Goal: Task Accomplishment & Management: Manage account settings

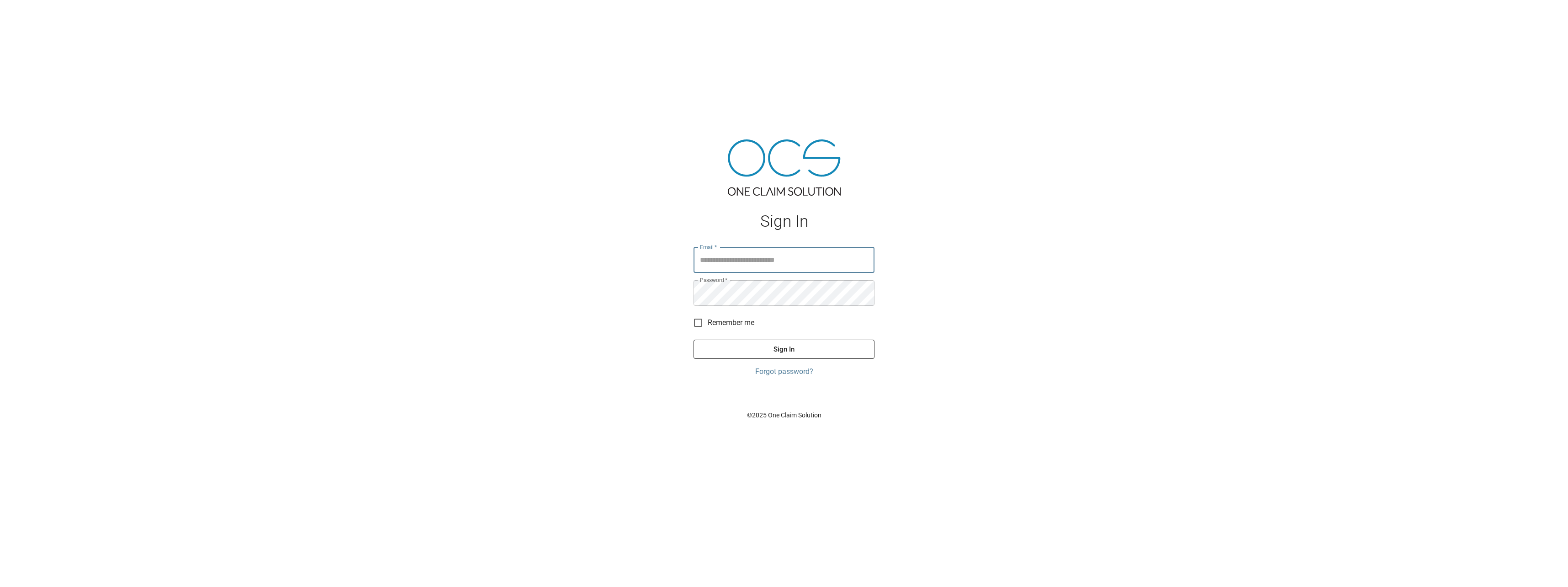
type input "**********"
click at [794, 348] on button "Sign In" at bounding box center [783, 350] width 181 height 19
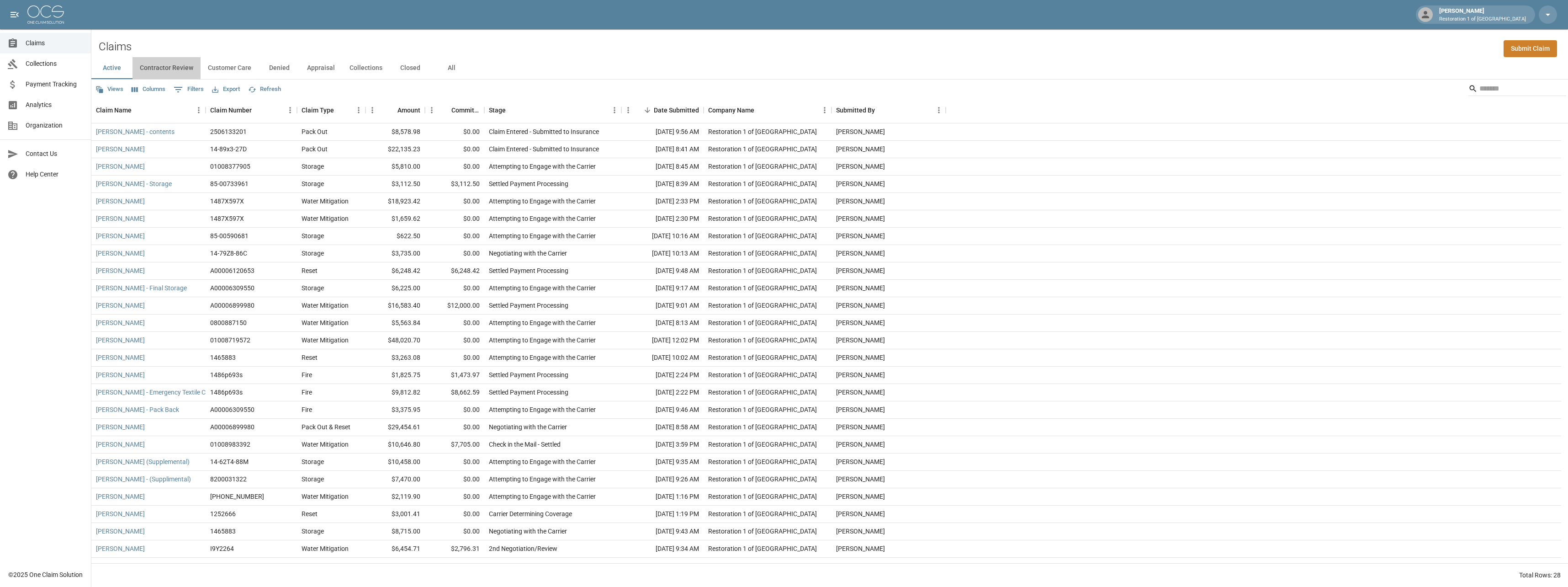
click at [170, 65] on button "Contractor Review" at bounding box center [167, 68] width 68 height 22
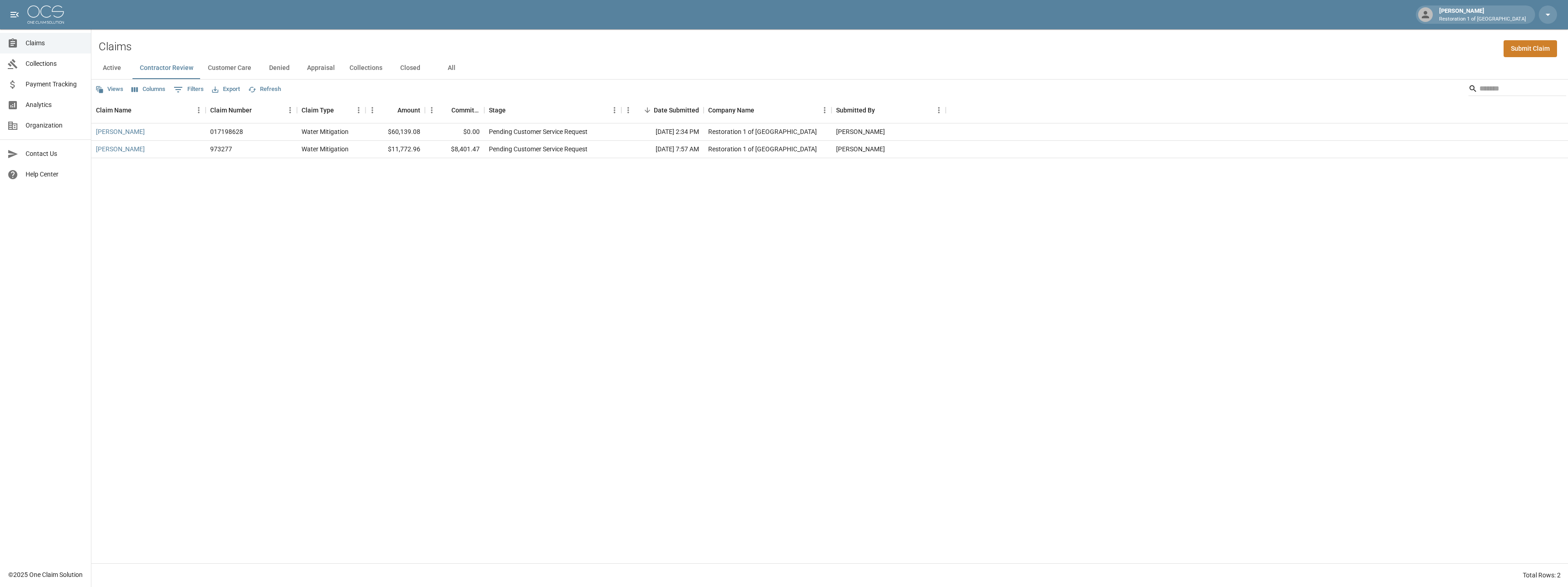
click at [233, 70] on button "Customer Care" at bounding box center [229, 68] width 58 height 22
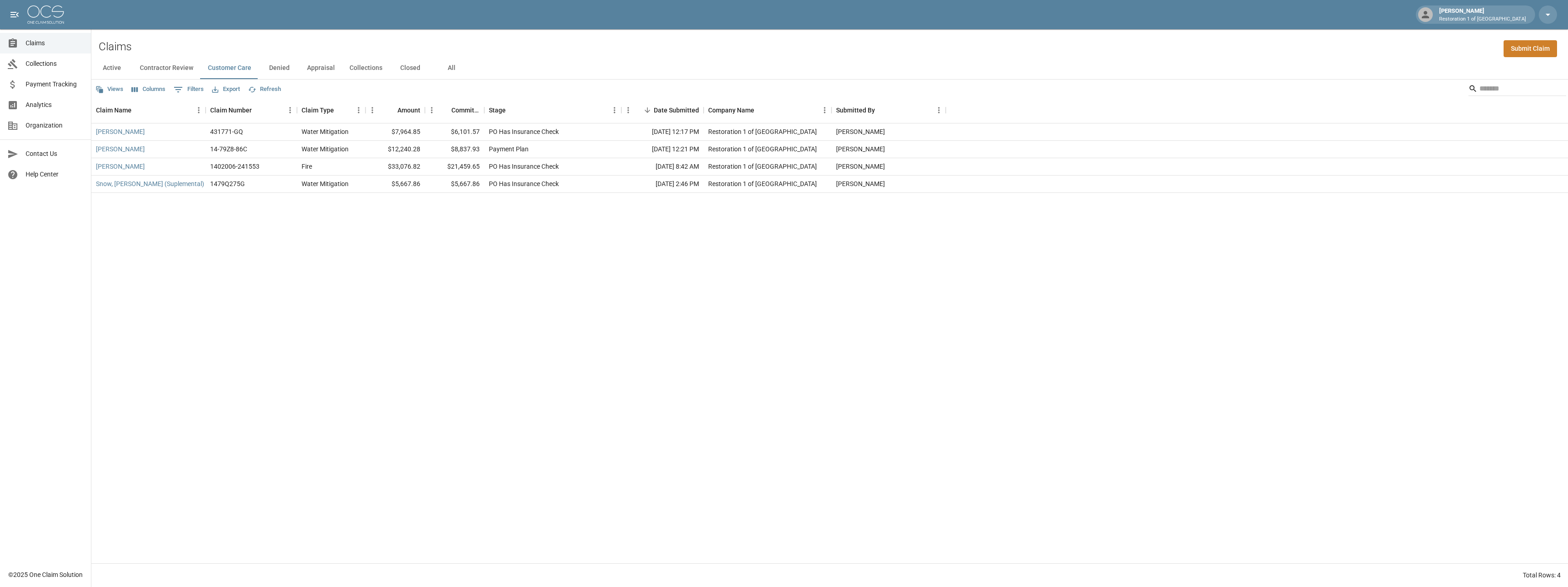
click at [279, 69] on button "Denied" at bounding box center [279, 68] width 41 height 22
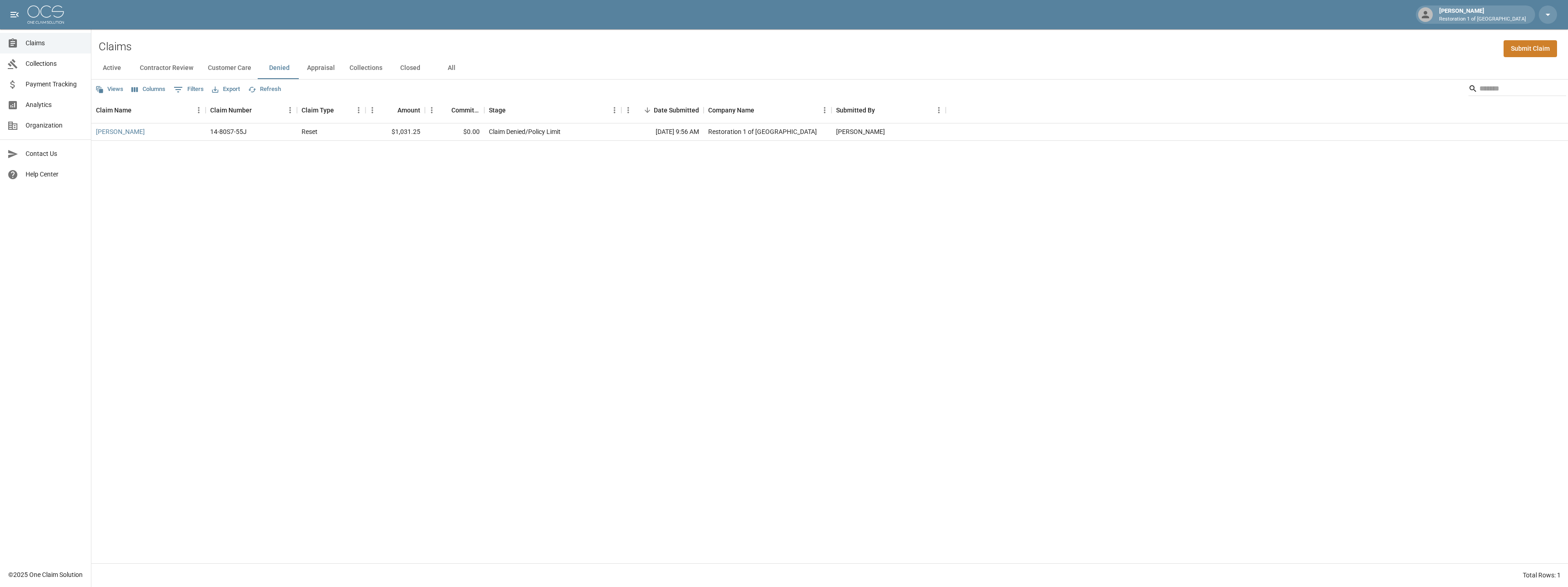
click at [323, 68] on button "Appraisal" at bounding box center [321, 68] width 43 height 22
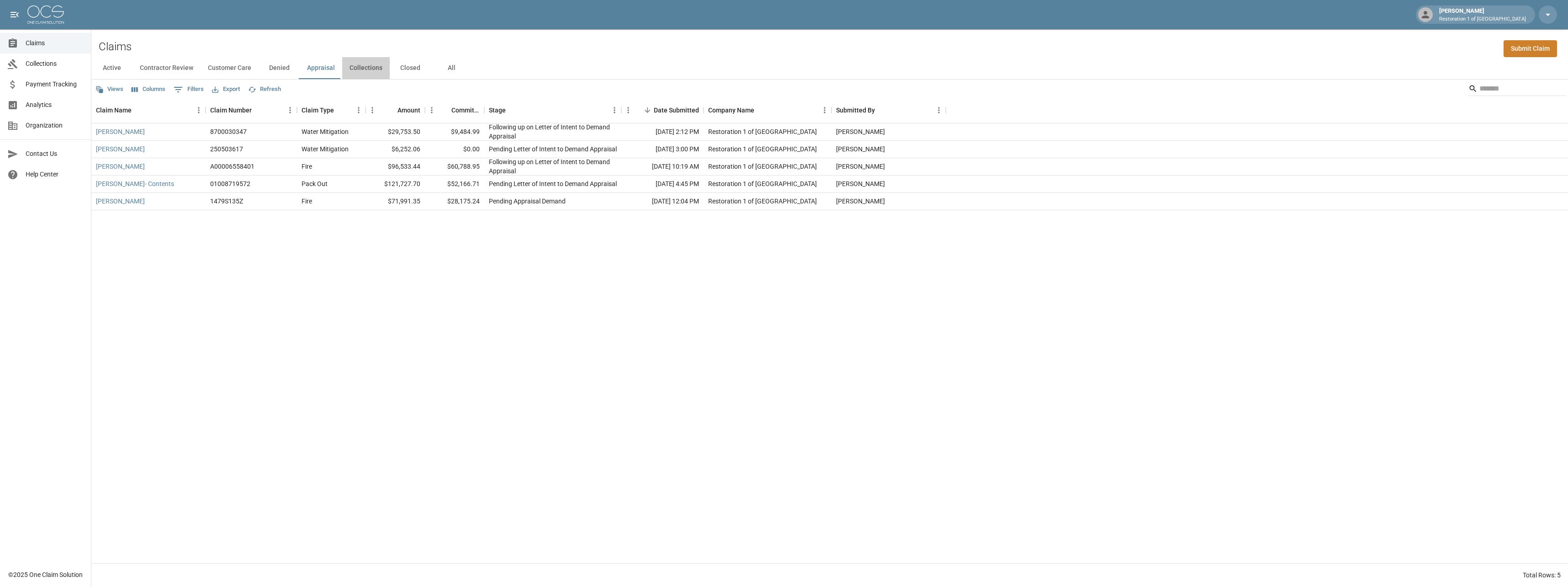
drag, startPoint x: 356, startPoint y: 65, endPoint x: 360, endPoint y: 70, distance: 6.4
click at [356, 65] on button "Collections" at bounding box center [366, 68] width 47 height 22
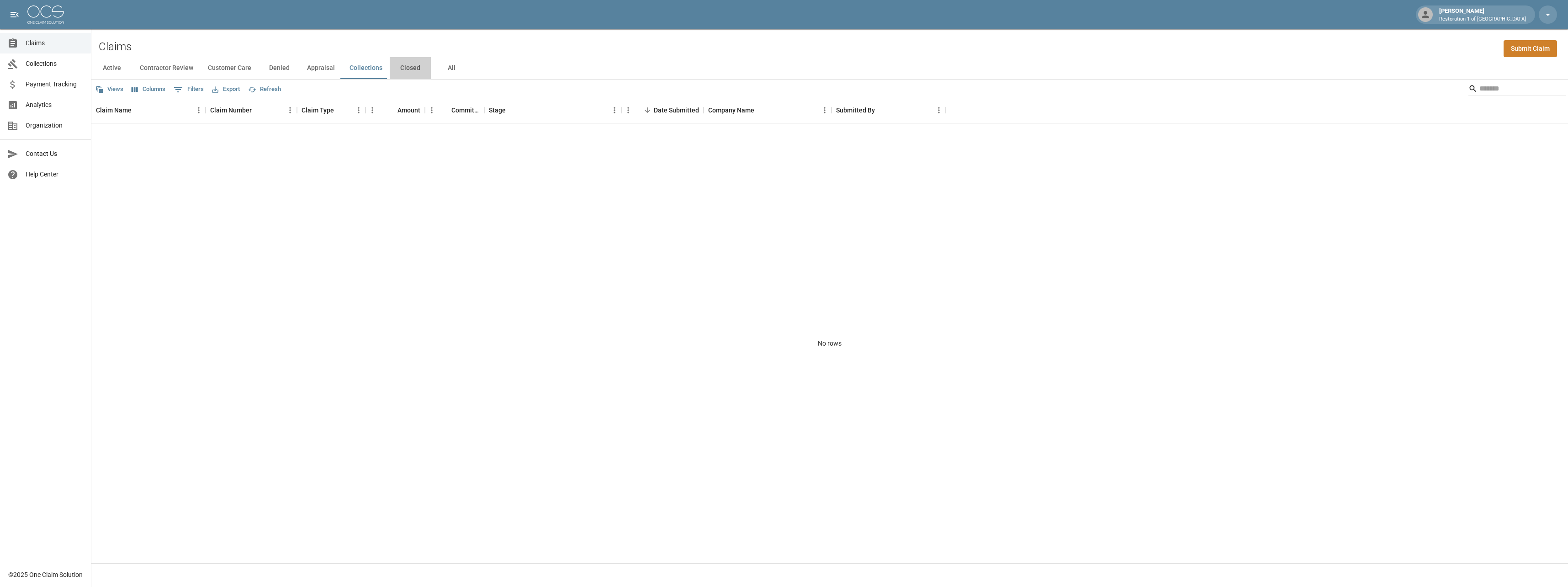
click at [412, 69] on button "Closed" at bounding box center [410, 68] width 41 height 22
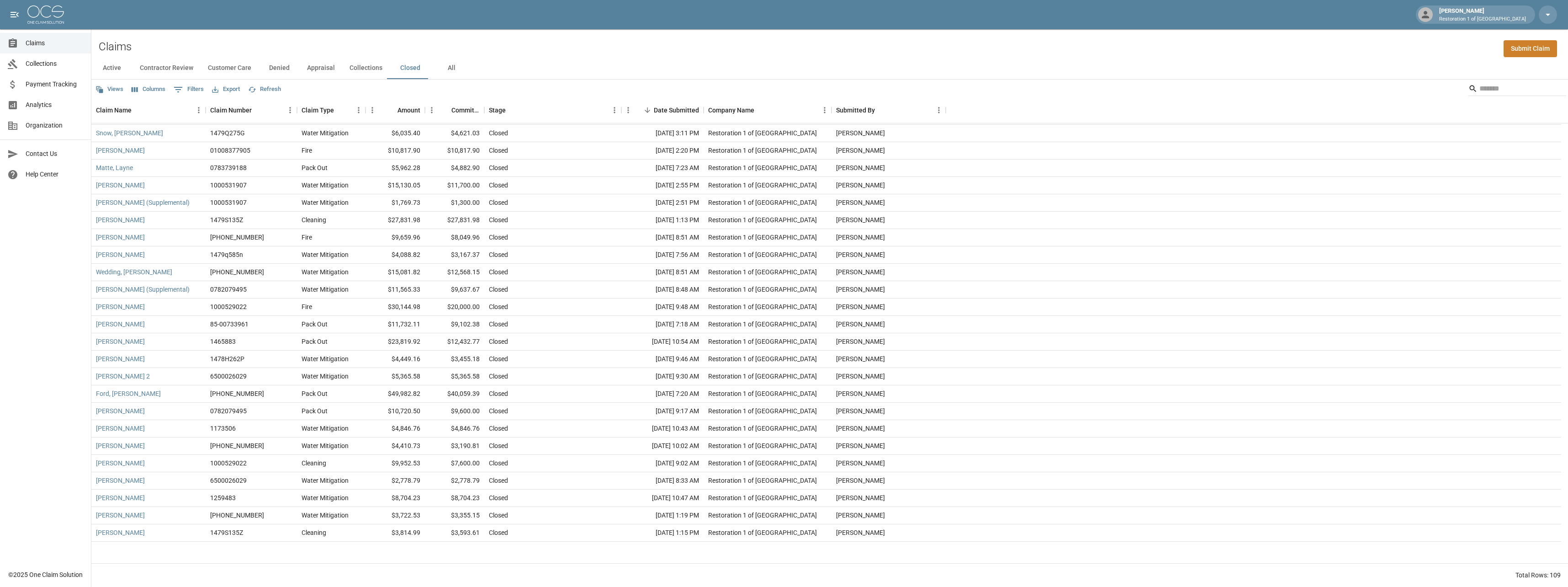
scroll to position [1453, 0]
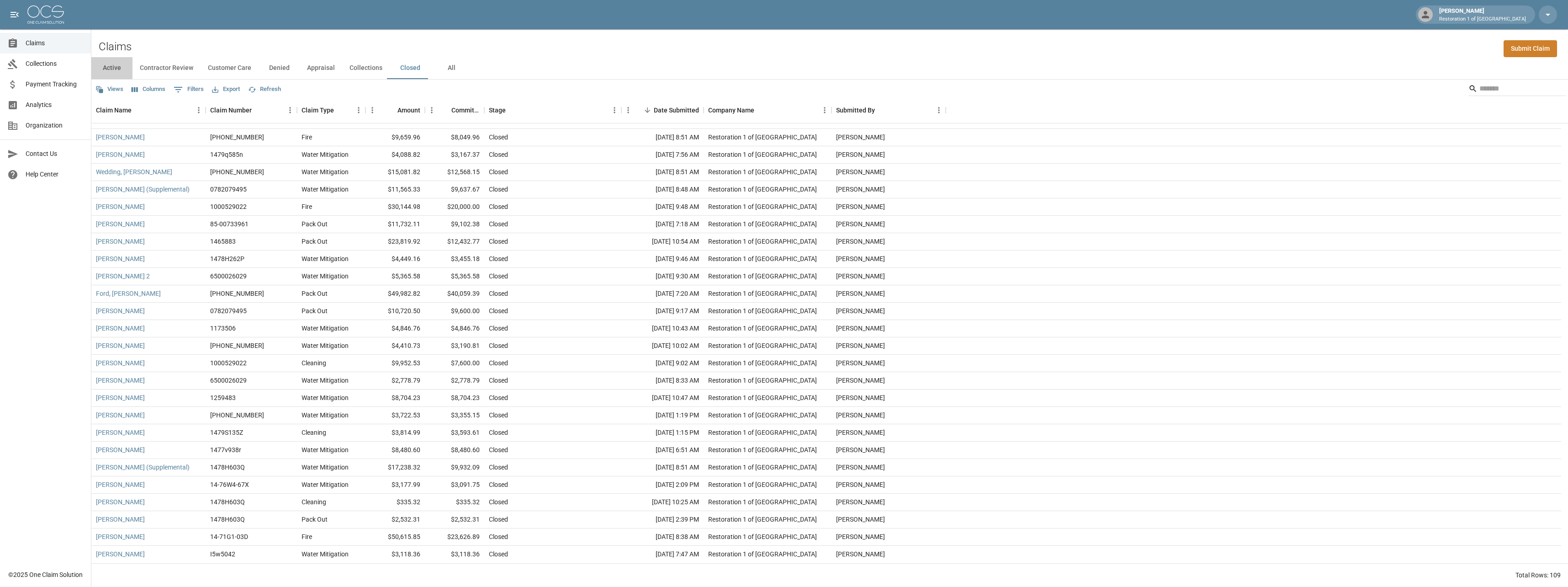
click at [114, 72] on button "Active" at bounding box center [112, 68] width 41 height 22
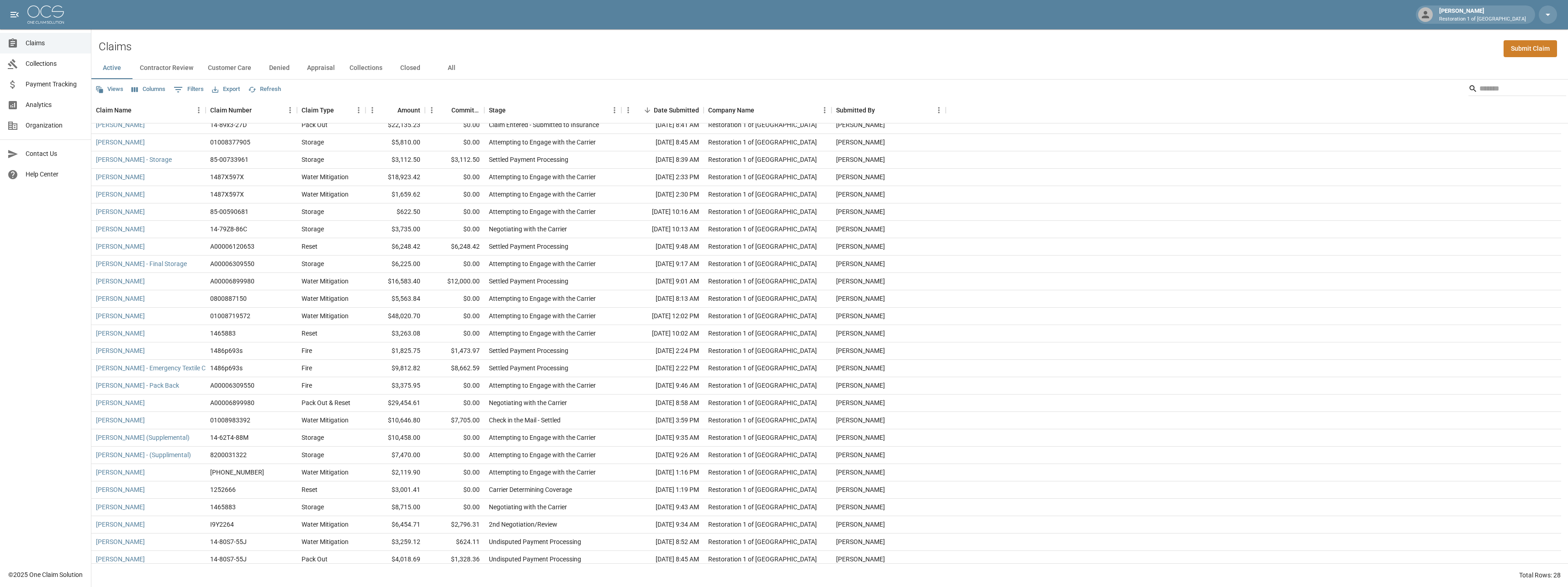
scroll to position [47, 0]
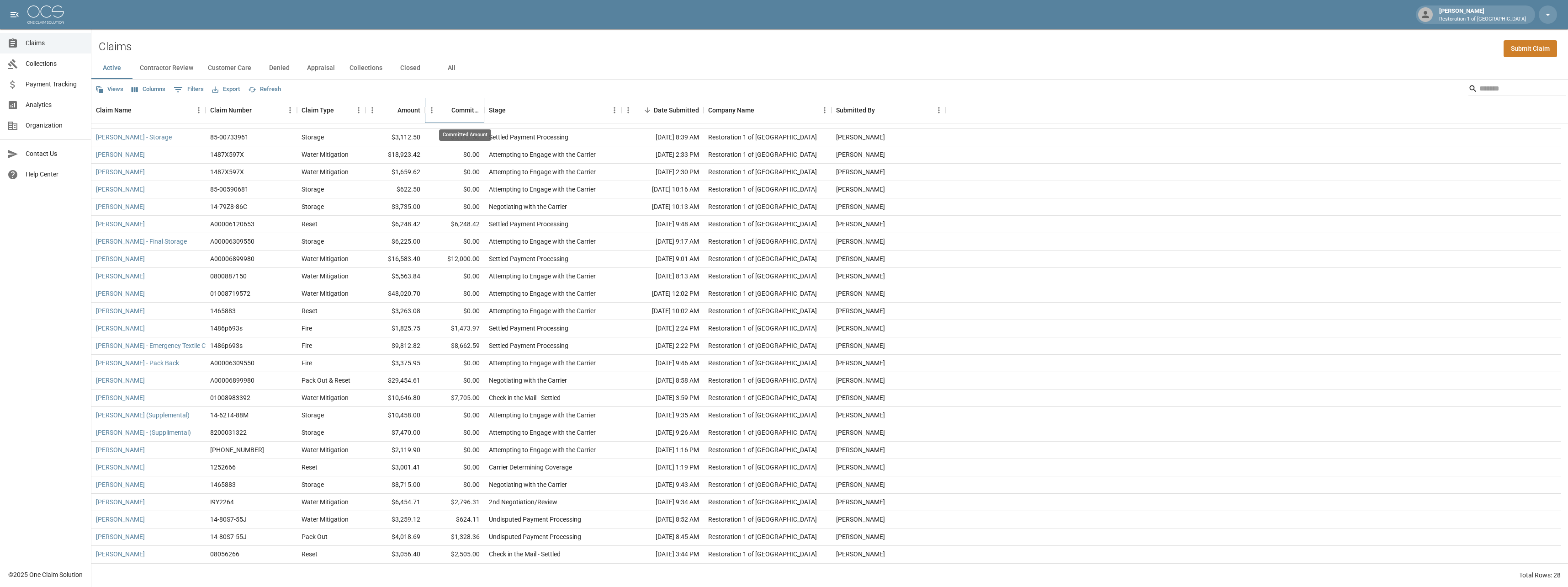
click at [464, 107] on div "Committed Amount" at bounding box center [466, 110] width 29 height 26
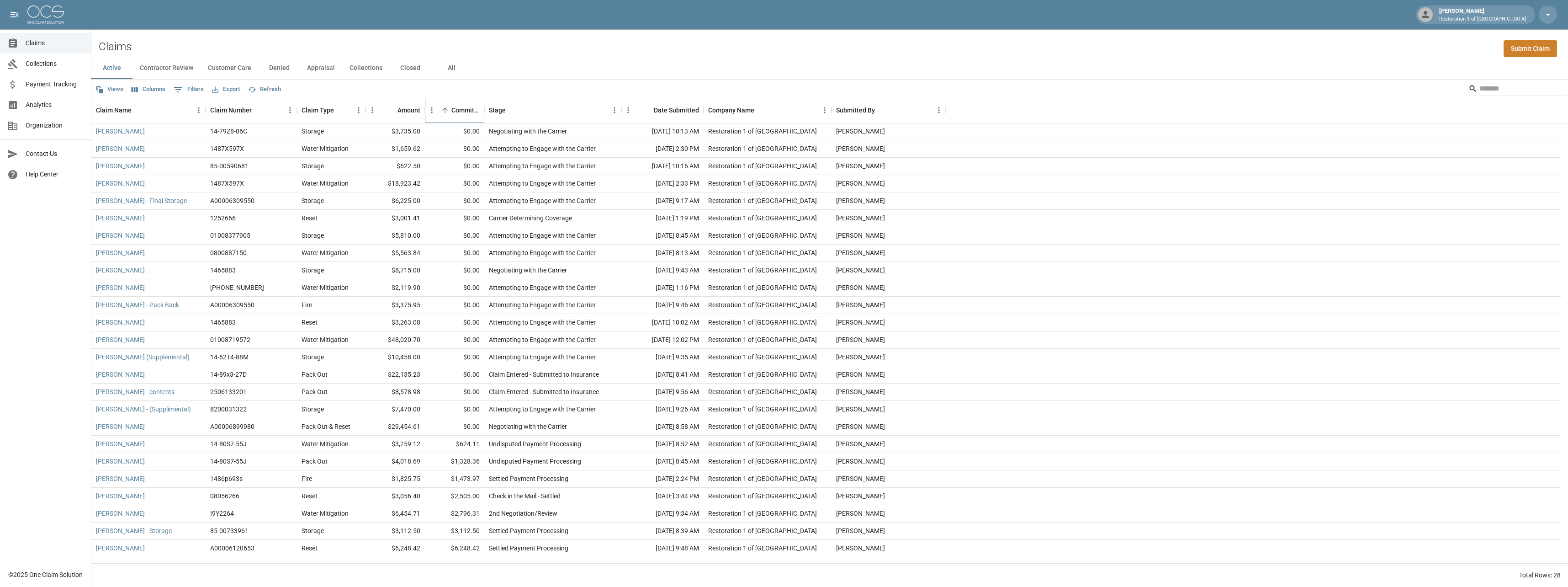
scroll to position [0, 0]
click at [164, 66] on button "Contractor Review" at bounding box center [167, 68] width 68 height 22
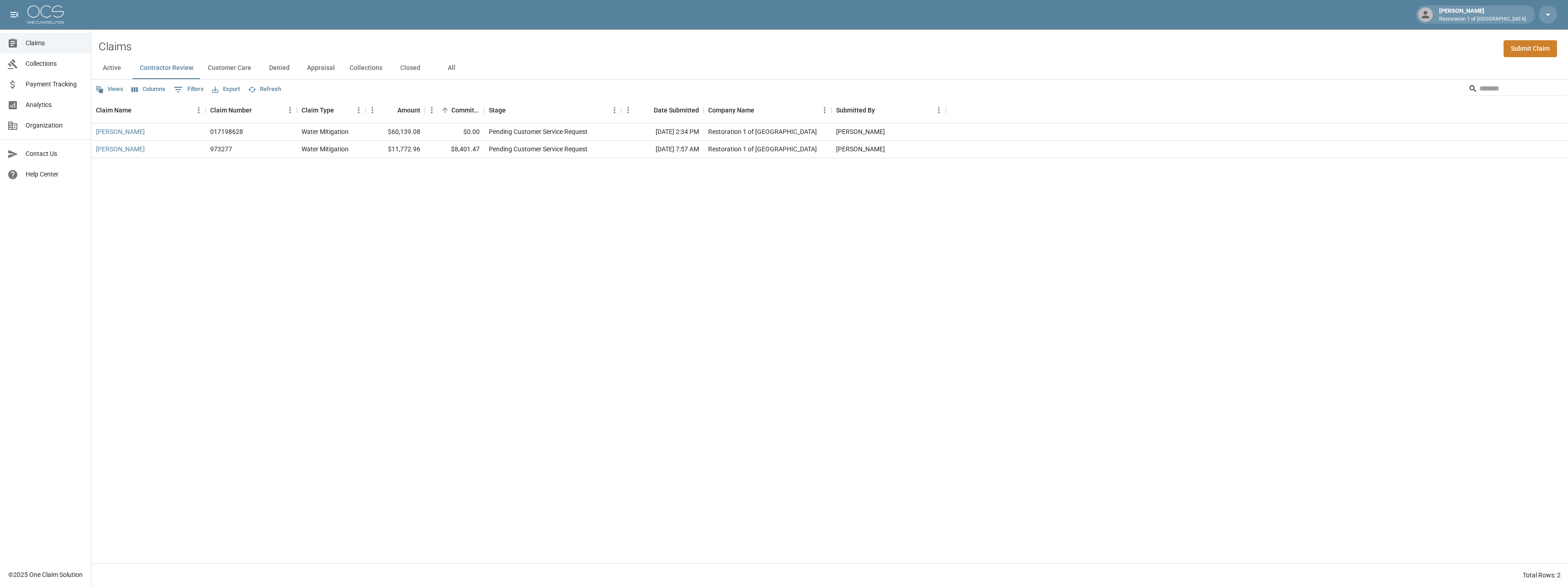
click at [234, 67] on button "Customer Care" at bounding box center [229, 68] width 58 height 22
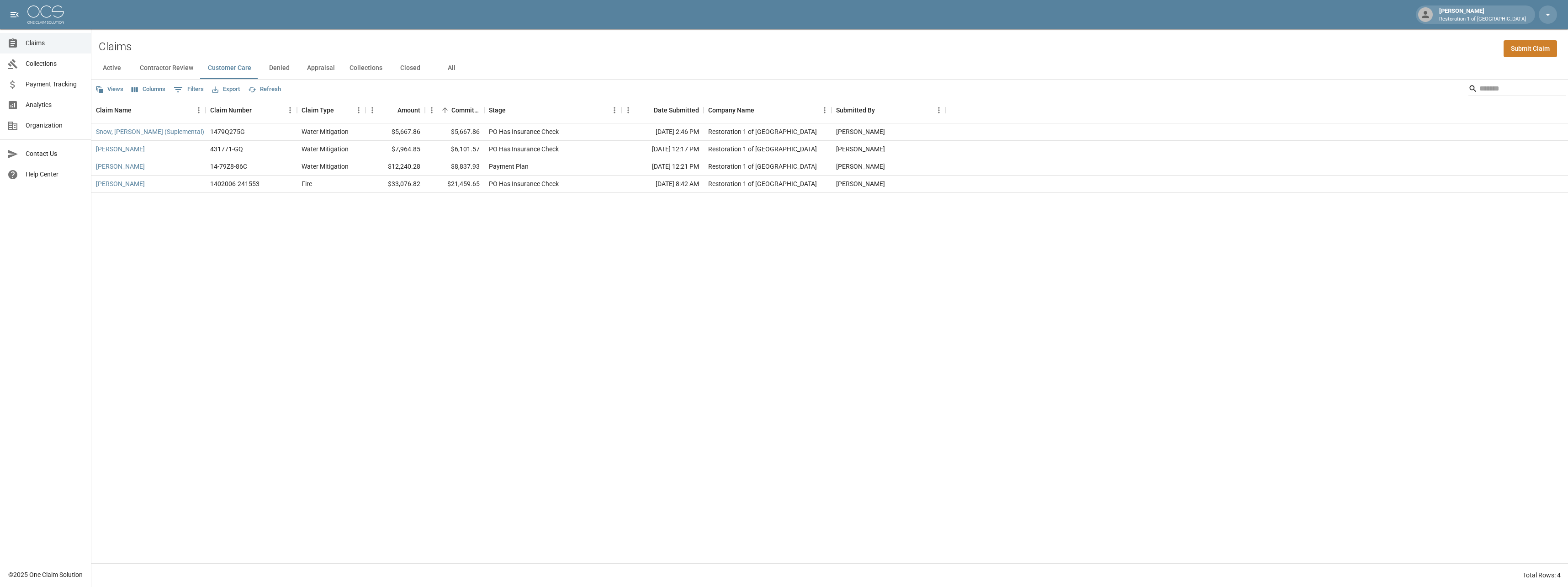
drag, startPoint x: 115, startPoint y: 71, endPoint x: 141, endPoint y: 104, distance: 42.0
click at [116, 71] on button "Active" at bounding box center [112, 68] width 41 height 22
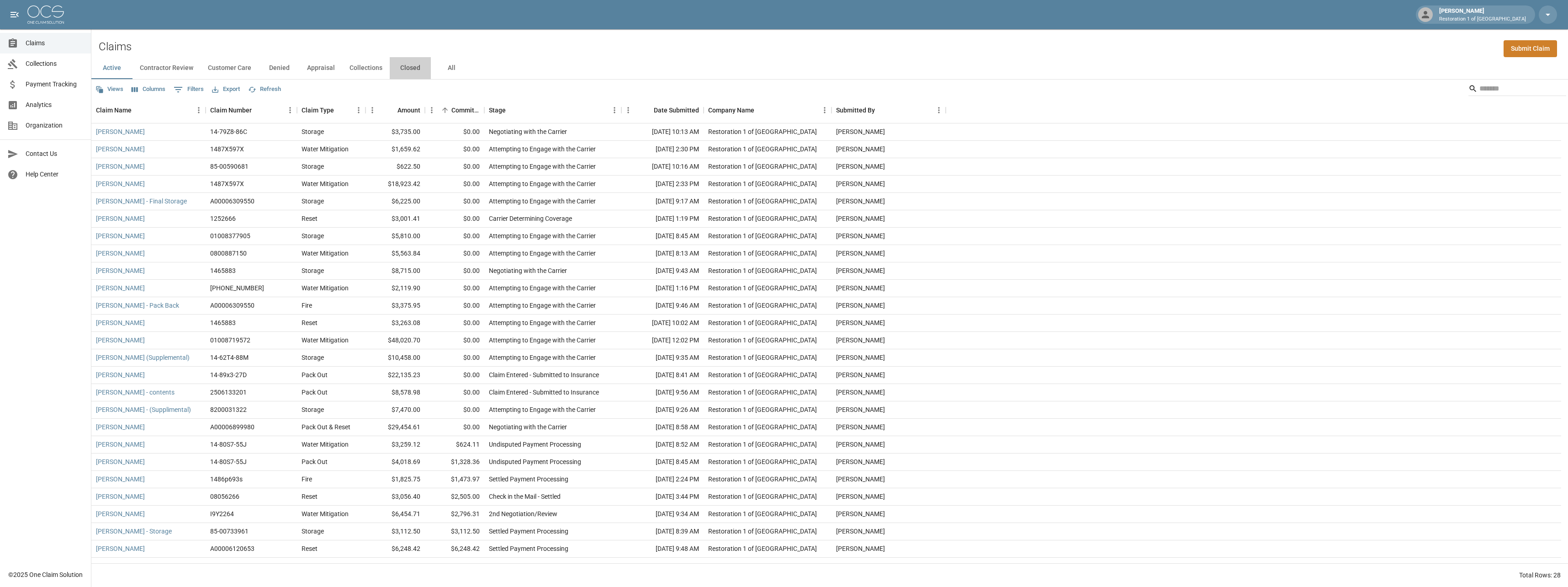
click at [406, 67] on button "Closed" at bounding box center [410, 68] width 41 height 22
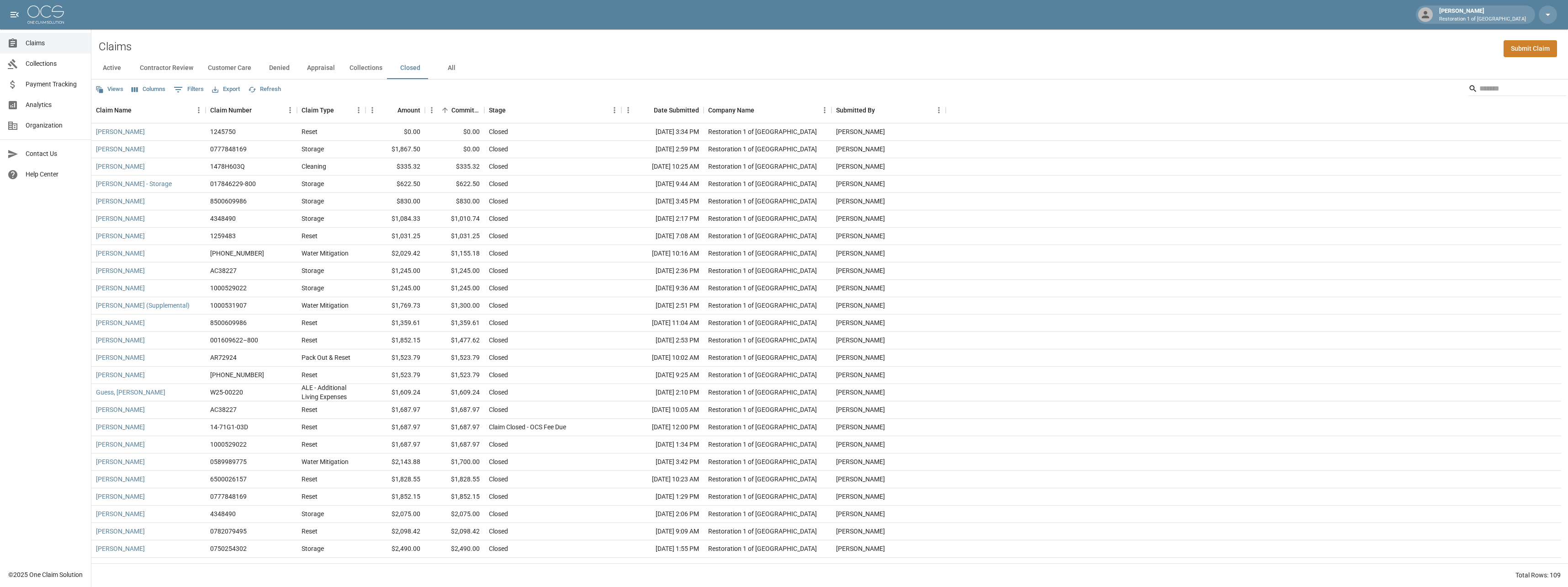
click at [116, 69] on button "Active" at bounding box center [112, 68] width 41 height 22
